Goal: Contribute content: Add original content to the website for others to see

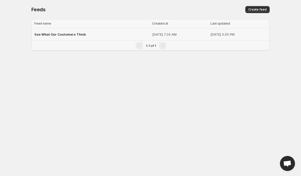
click at [49, 35] on span "See What Our Customers Think" at bounding box center [60, 34] width 52 height 4
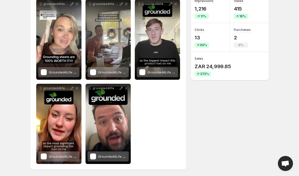
scroll to position [17, 0]
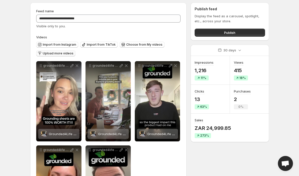
click at [64, 53] on span "Upload more videos" at bounding box center [58, 53] width 31 height 4
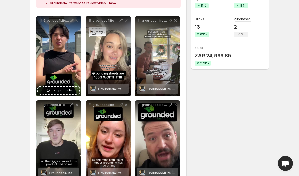
scroll to position [90, 0]
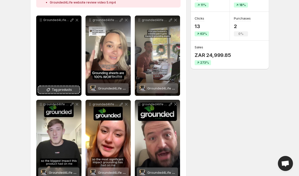
click at [48, 90] on icon at bounding box center [48, 89] width 5 height 5
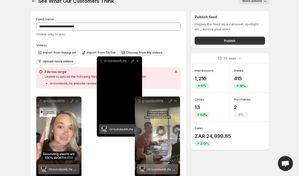
scroll to position [8, 0]
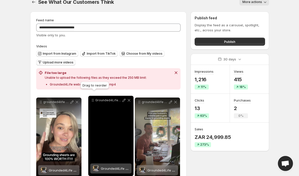
drag, startPoint x: 40, startPoint y: 20, endPoint x: 92, endPoint y: 101, distance: 96.0
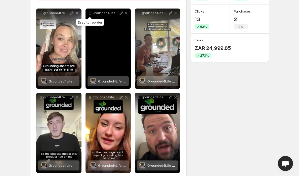
scroll to position [97, 0]
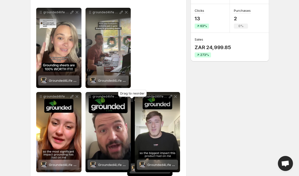
drag, startPoint x: 90, startPoint y: 12, endPoint x: 132, endPoint y: 100, distance: 97.3
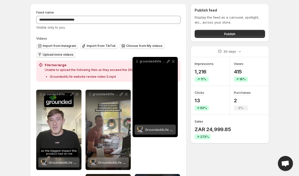
scroll to position [7, 0]
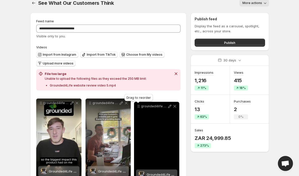
drag, startPoint x: 89, startPoint y: 97, endPoint x: 137, endPoint y: 106, distance: 49.1
click at [138, 107] on icon at bounding box center [138, 106] width 5 height 5
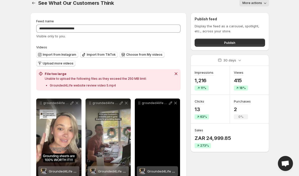
scroll to position [104, 0]
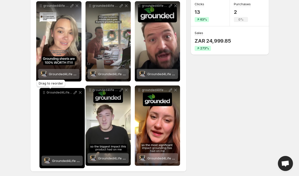
drag, startPoint x: 139, startPoint y: 91, endPoint x: 44, endPoint y: 93, distance: 95.0
click at [44, 93] on icon at bounding box center [43, 92] width 5 height 5
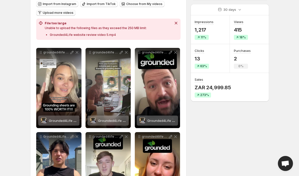
scroll to position [0, 0]
